Goal: Task Accomplishment & Management: Manage account settings

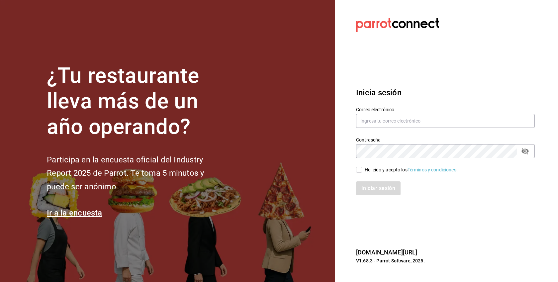
click at [394, 170] on div "He leído y acepto los Términos y condiciones." at bounding box center [411, 169] width 93 height 7
click at [362, 170] on input "He leído y acepto los Términos y condiciones." at bounding box center [359, 170] width 6 height 6
checkbox input "true"
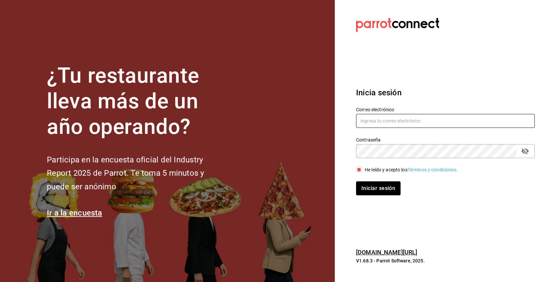
click at [405, 122] on input "text" at bounding box center [445, 121] width 179 height 14
paste input "[EMAIL_ADDRESS][DOMAIN_NAME]"
type input "[EMAIL_ADDRESS][DOMAIN_NAME]"
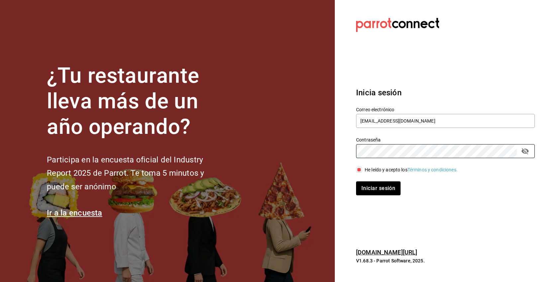
click at [356, 181] on button "Iniciar sesión" at bounding box center [378, 188] width 44 height 14
